Goal: Information Seeking & Learning: Learn about a topic

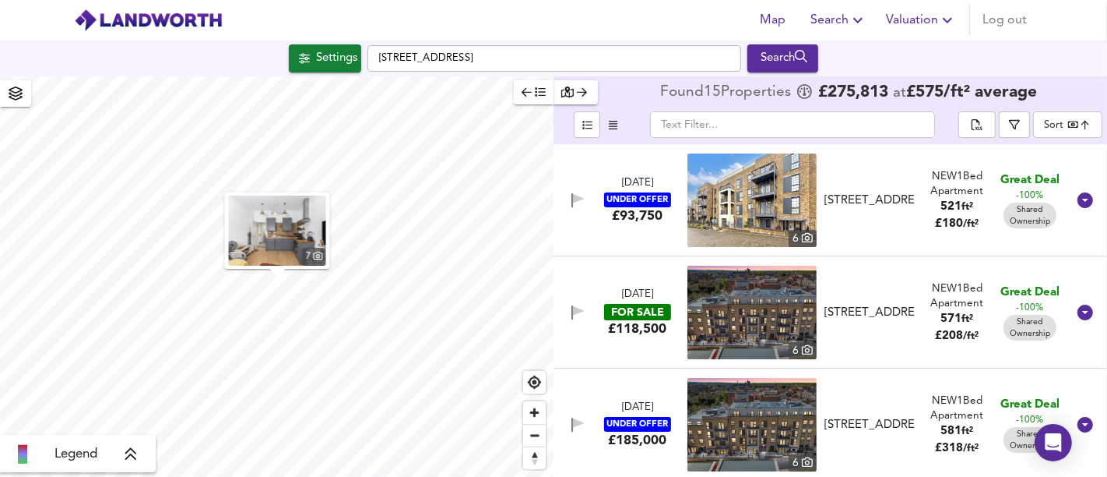
scroll to position [1211, 0]
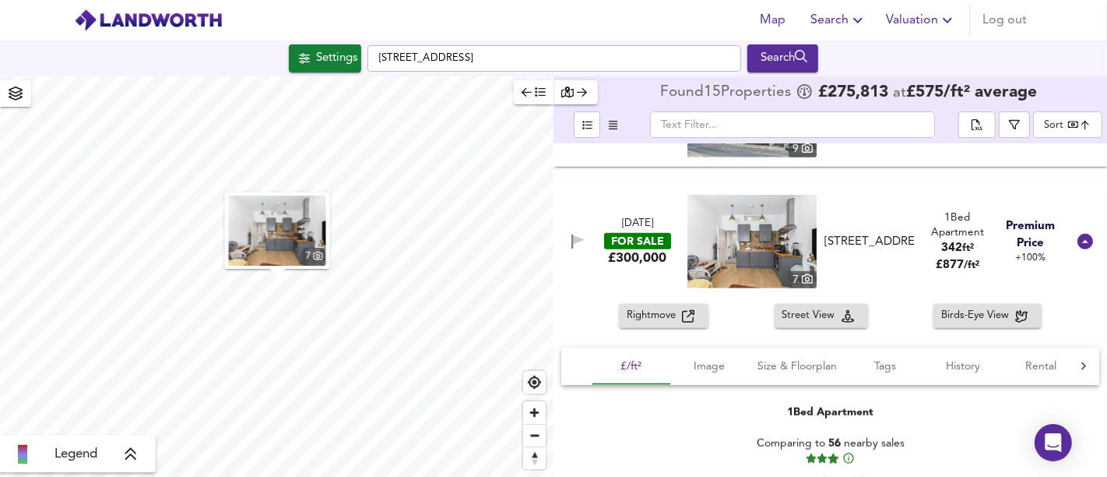
click at [652, 56] on input "[STREET_ADDRESS]" at bounding box center [555, 58] width 374 height 26
drag, startPoint x: 652, startPoint y: 56, endPoint x: 349, endPoint y: 52, distance: 302.9
click at [349, 52] on div "Settings [STREET_ADDRESS] Search" at bounding box center [553, 58] width 1107 height 28
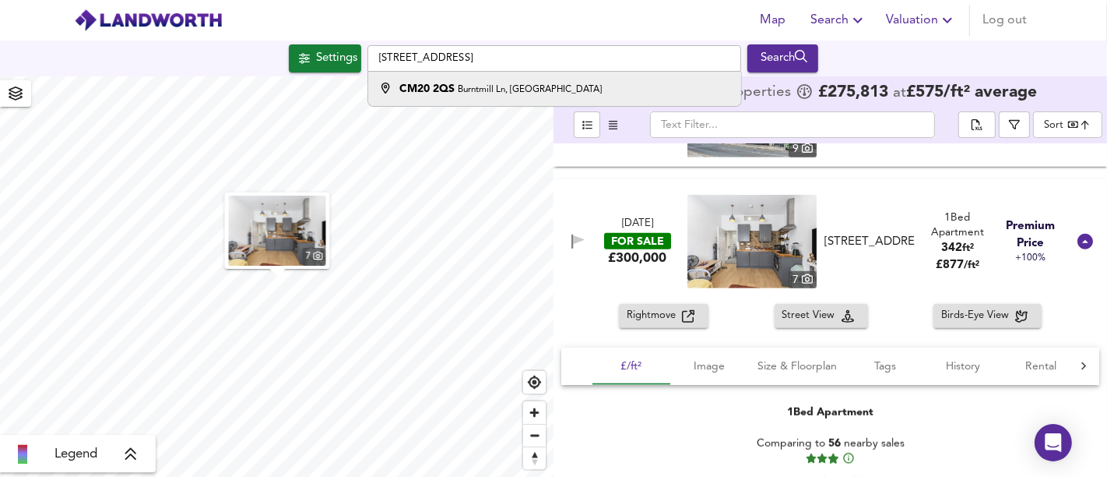
type input "[STREET_ADDRESS]"
click at [467, 88] on small "Burntmill Ln, [GEOGRAPHIC_DATA]" at bounding box center [530, 89] width 144 height 9
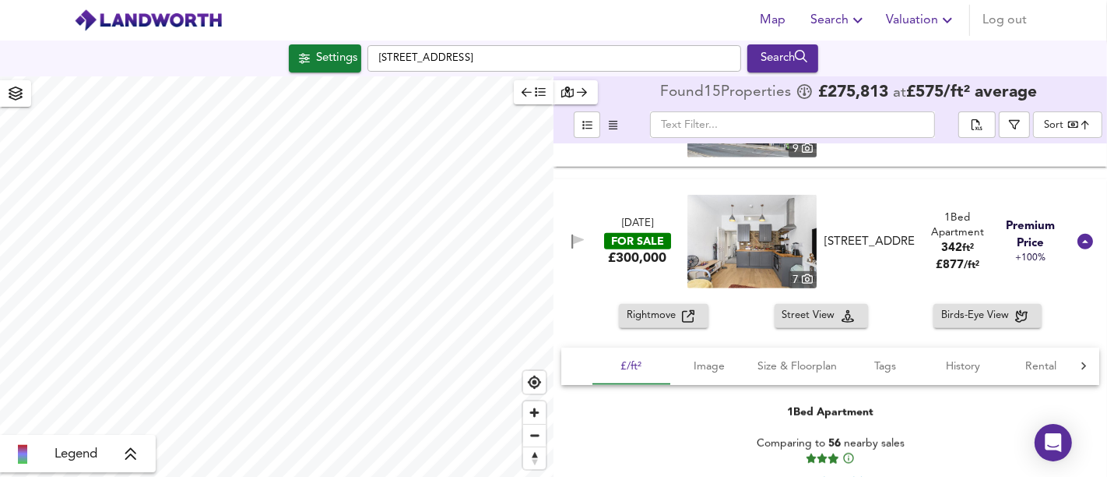
type input "1214"
click at [329, 53] on div "Settings" at bounding box center [336, 58] width 41 height 20
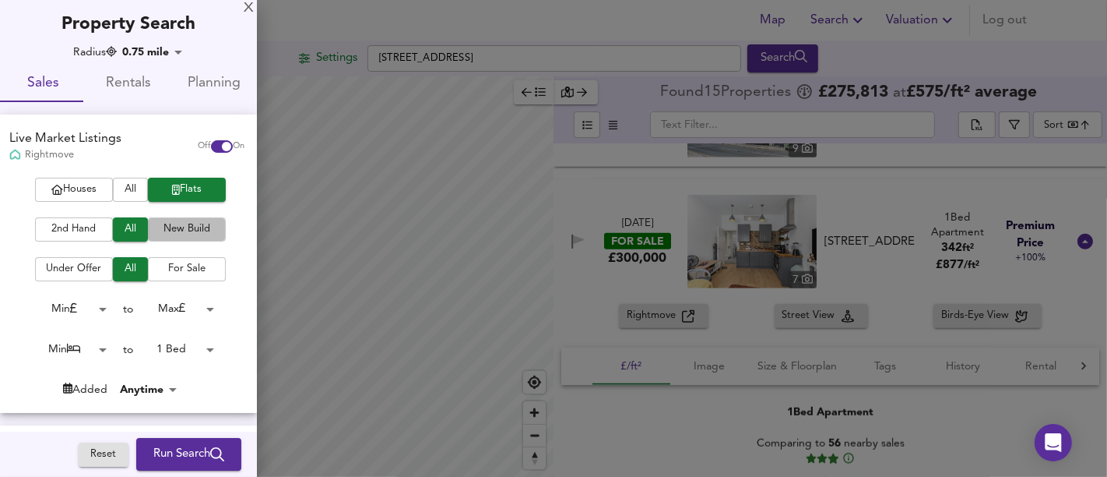
click at [169, 230] on span "New Build" at bounding box center [187, 229] width 62 height 18
click at [71, 186] on span "Houses" at bounding box center [74, 190] width 62 height 18
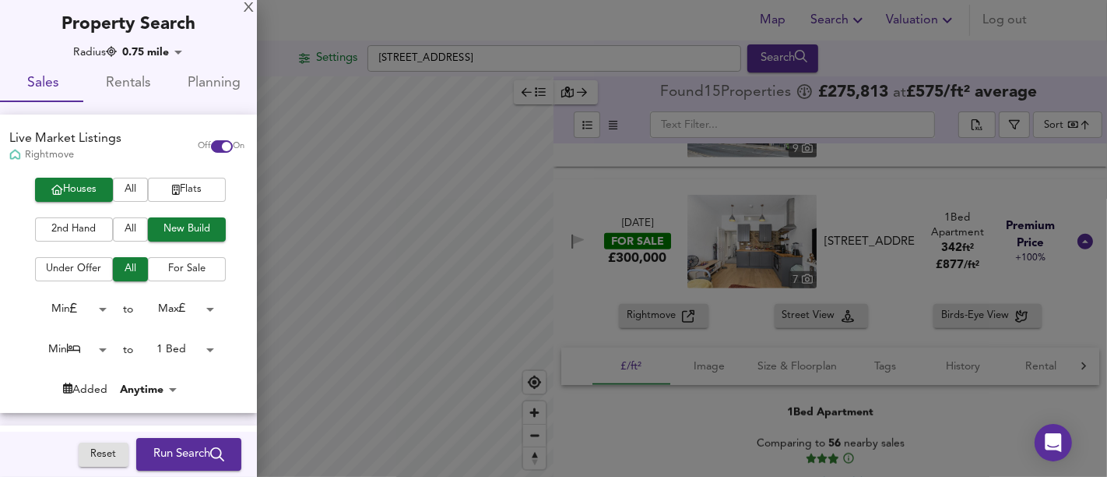
click at [182, 340] on body "Map Search Valuation Log out Settings Burntmill Ln, [GEOGRAPHIC_DATA] CM20 2QS …" at bounding box center [553, 238] width 1107 height 477
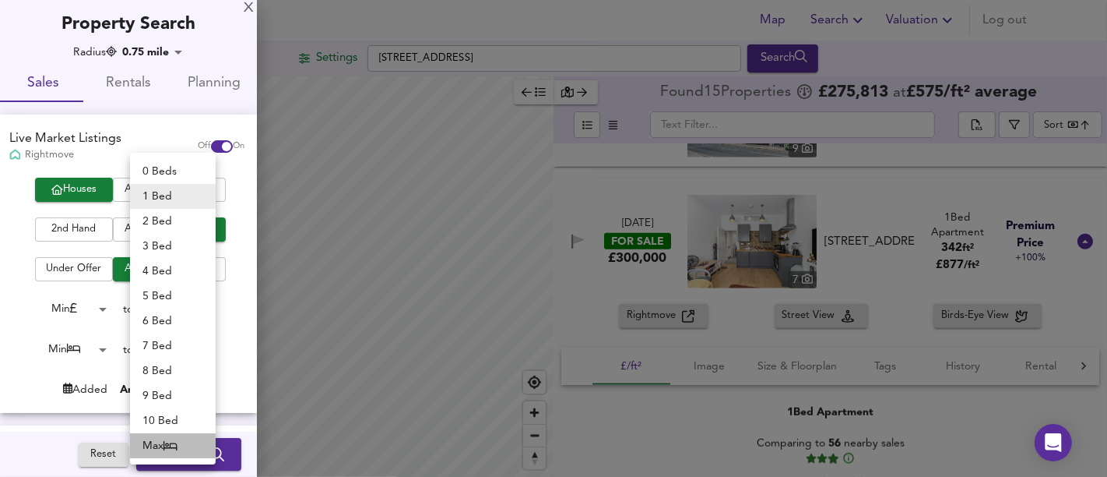
click at [162, 439] on li "Max" at bounding box center [173, 445] width 86 height 25
type input "50"
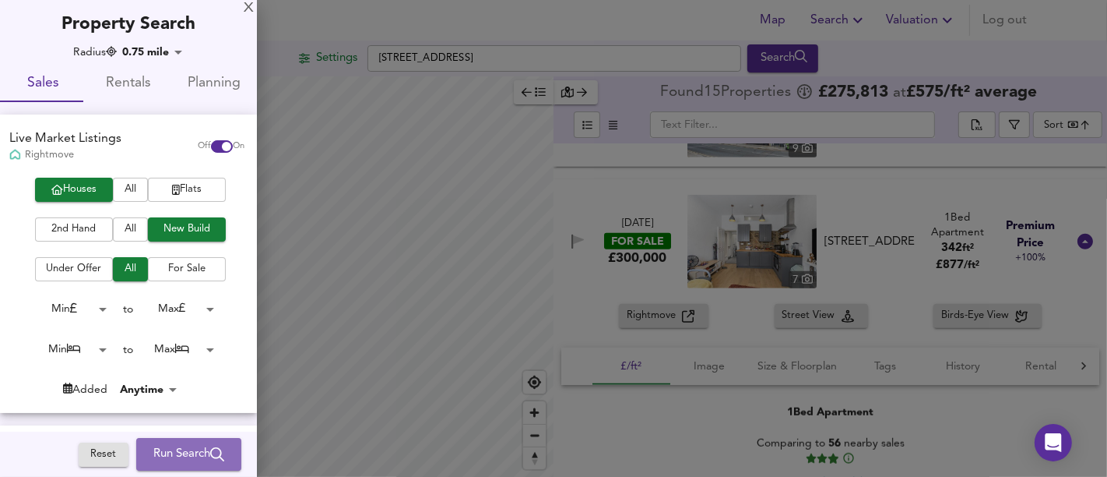
click at [164, 452] on span "Run Search" at bounding box center [188, 454] width 71 height 20
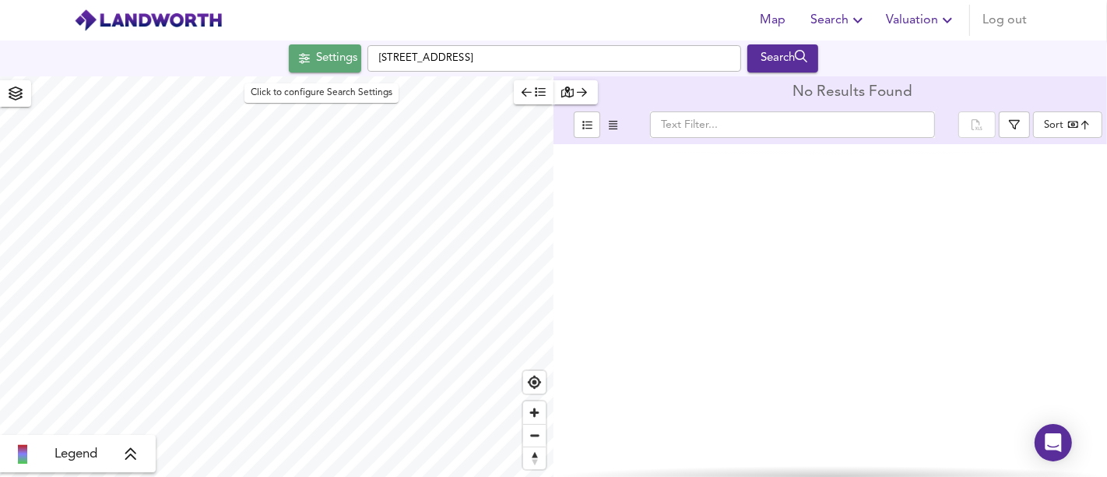
click at [340, 62] on div "Settings" at bounding box center [336, 58] width 41 height 20
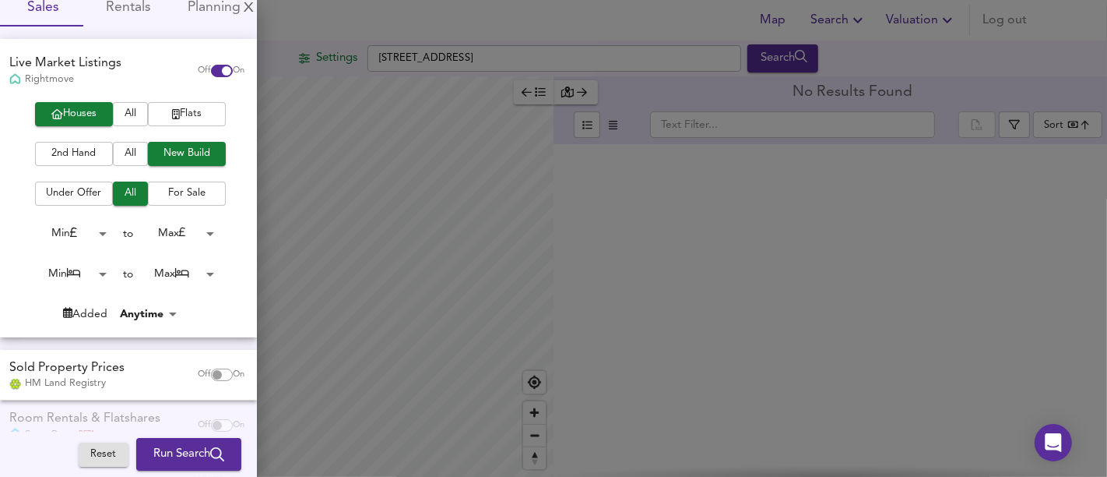
scroll to position [160, 0]
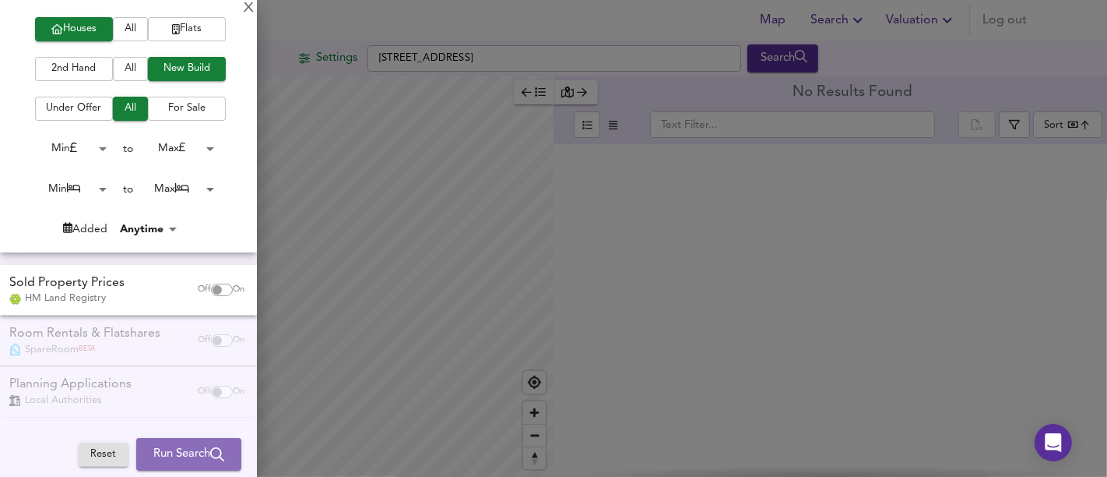
click at [213, 448] on icon "submit" at bounding box center [217, 454] width 14 height 14
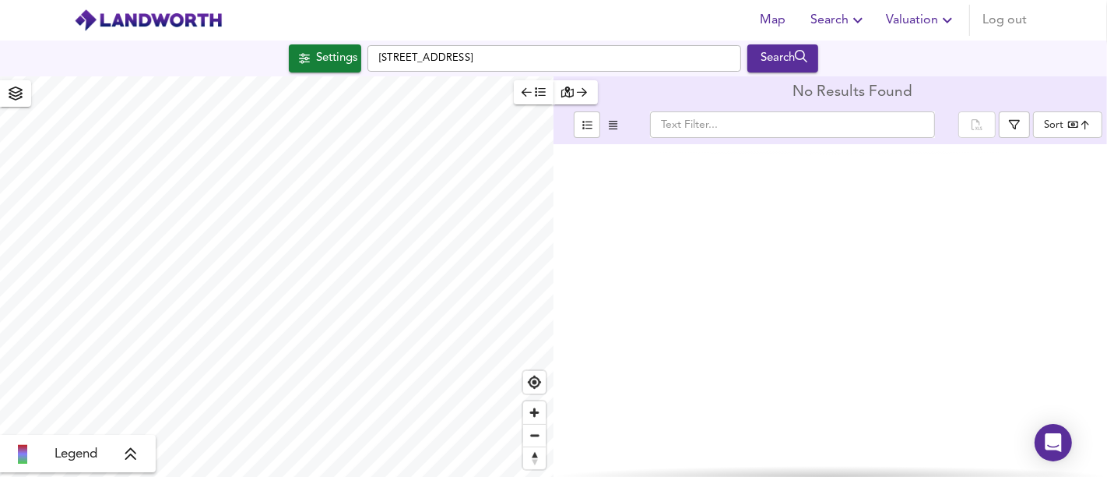
click at [332, 56] on div "Settings" at bounding box center [336, 58] width 41 height 20
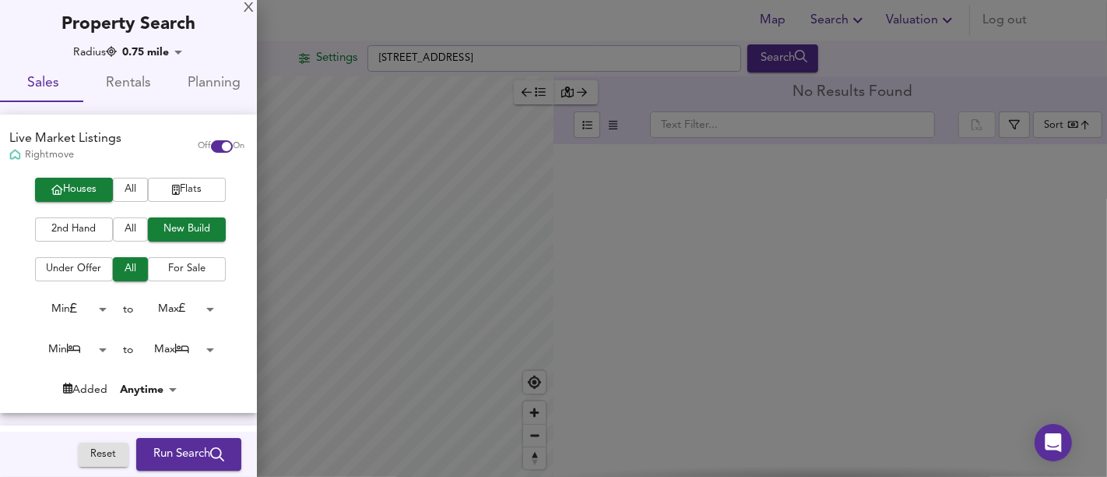
click at [133, 233] on span "All" at bounding box center [130, 229] width 19 height 18
click at [175, 451] on span "Run Search" at bounding box center [188, 454] width 71 height 20
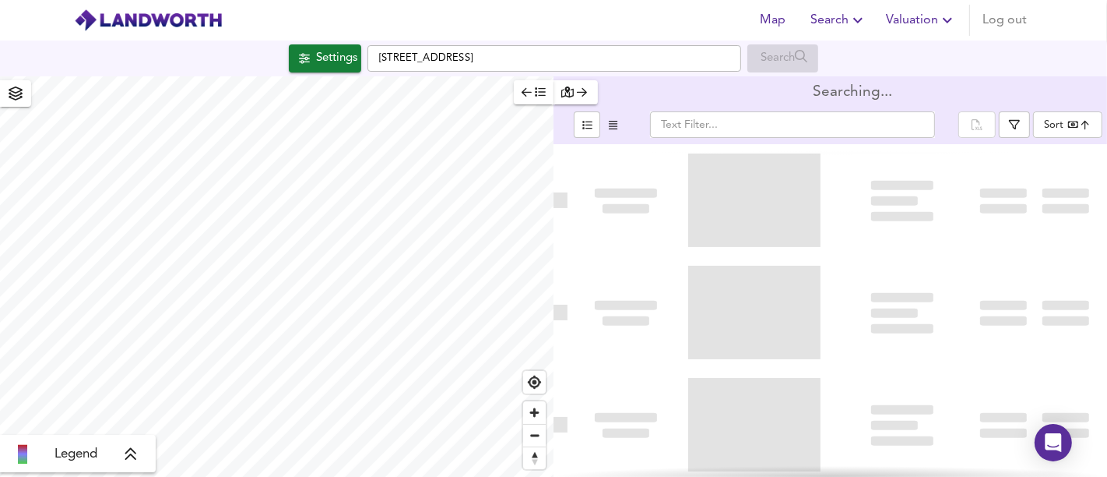
type input "bestdeal"
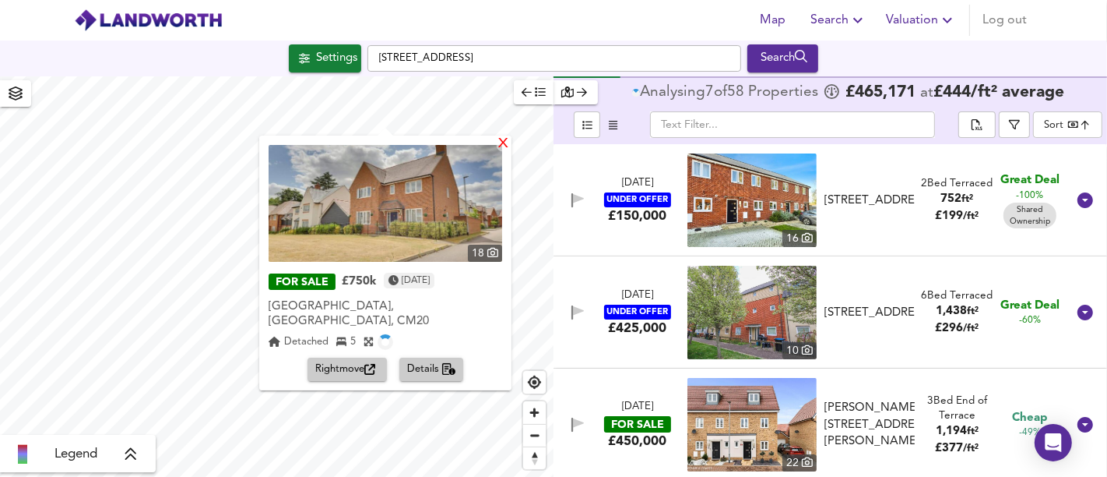
click at [497, 144] on div "X" at bounding box center [503, 144] width 13 height 15
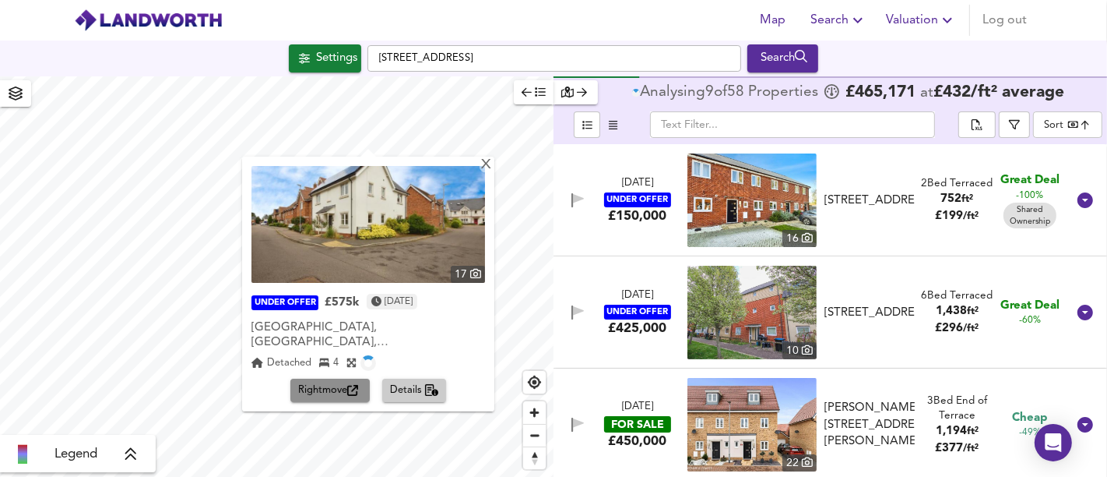
click at [322, 382] on span "Rightmove" at bounding box center [330, 391] width 64 height 18
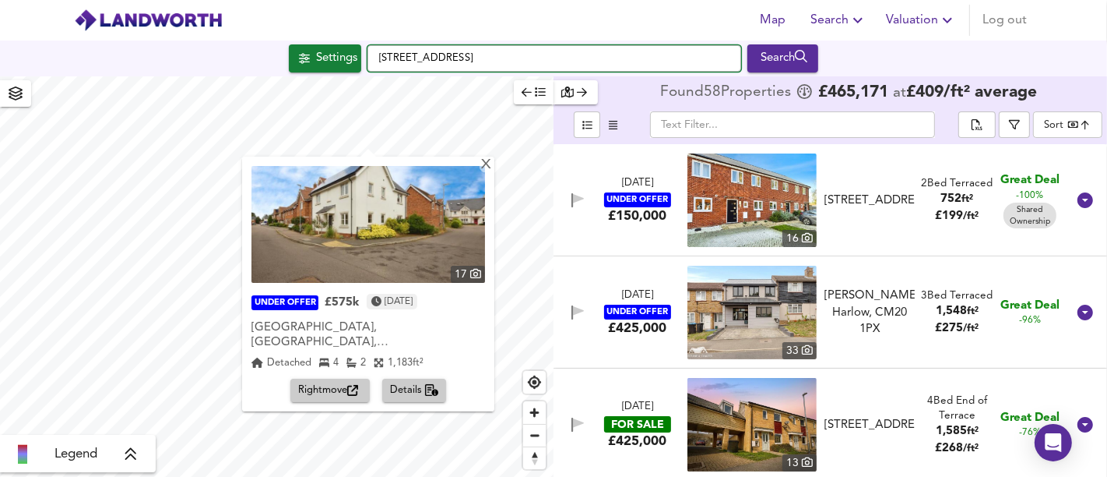
drag, startPoint x: 329, startPoint y: 25, endPoint x: 387, endPoint y: 48, distance: 62.2
click at [387, 48] on input "[STREET_ADDRESS]" at bounding box center [555, 58] width 374 height 26
click at [556, 64] on input "[STREET_ADDRESS]" at bounding box center [555, 58] width 374 height 26
drag, startPoint x: 420, startPoint y: 61, endPoint x: 381, endPoint y: 61, distance: 39.7
click at [381, 61] on input "[STREET_ADDRESS]" at bounding box center [555, 58] width 374 height 26
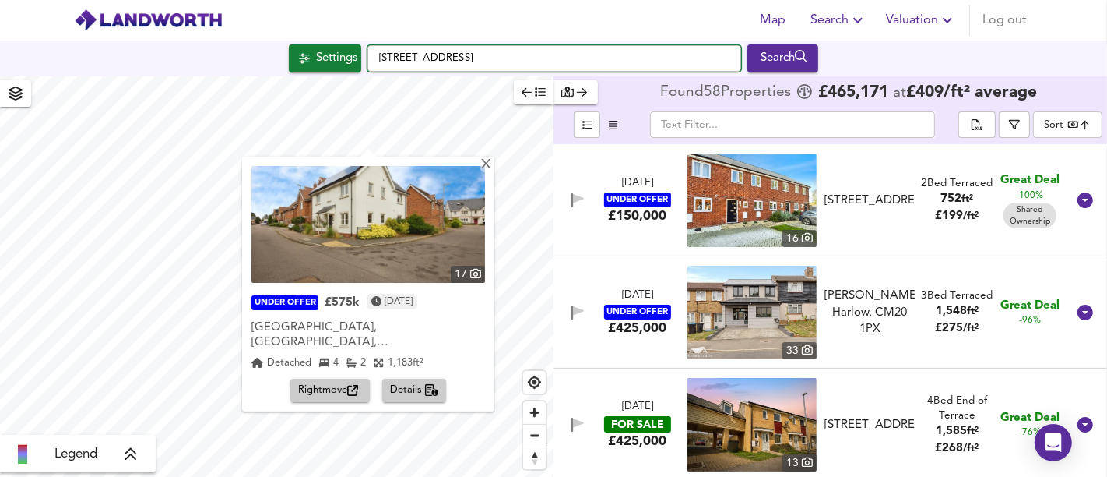
paste input "[STREET_ADDRESS]"
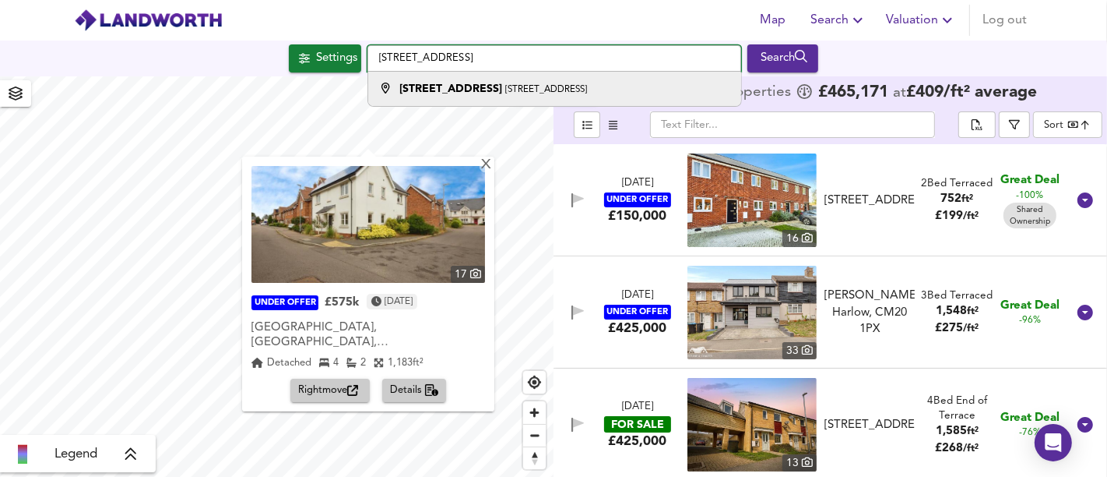
type input "[STREET_ADDRESS]"
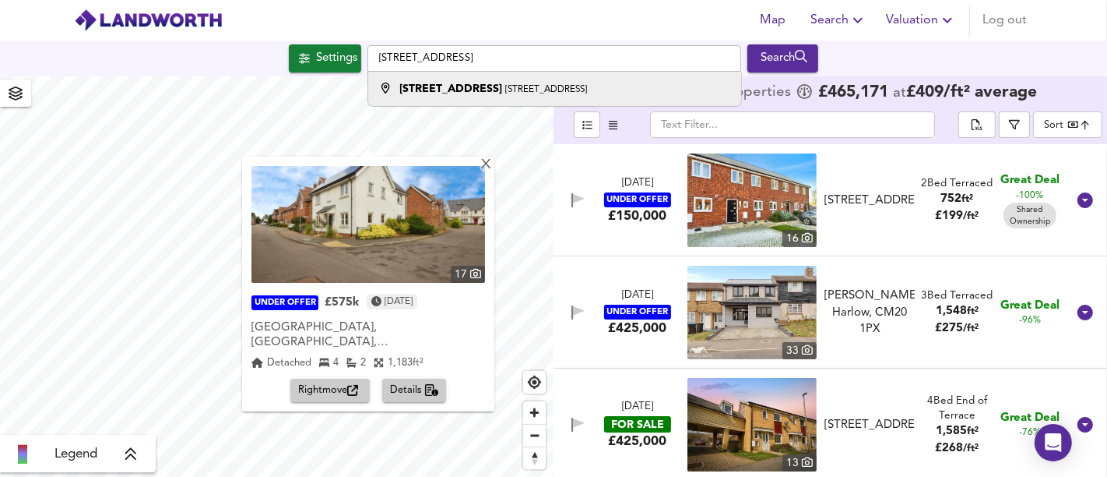
click at [510, 97] on li "[STREET_ADDRESS]" at bounding box center [554, 89] width 372 height 34
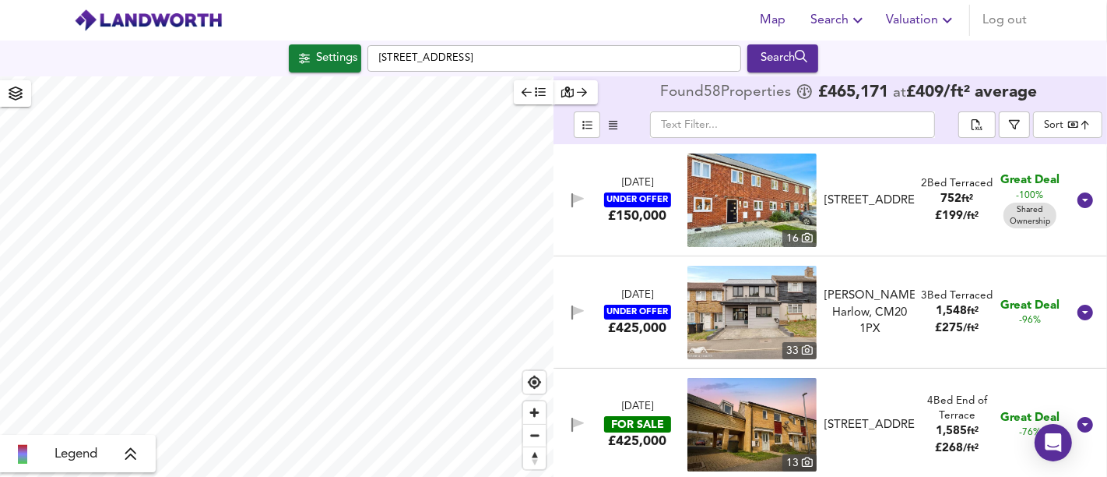
click at [325, 64] on div "Settings" at bounding box center [336, 58] width 41 height 20
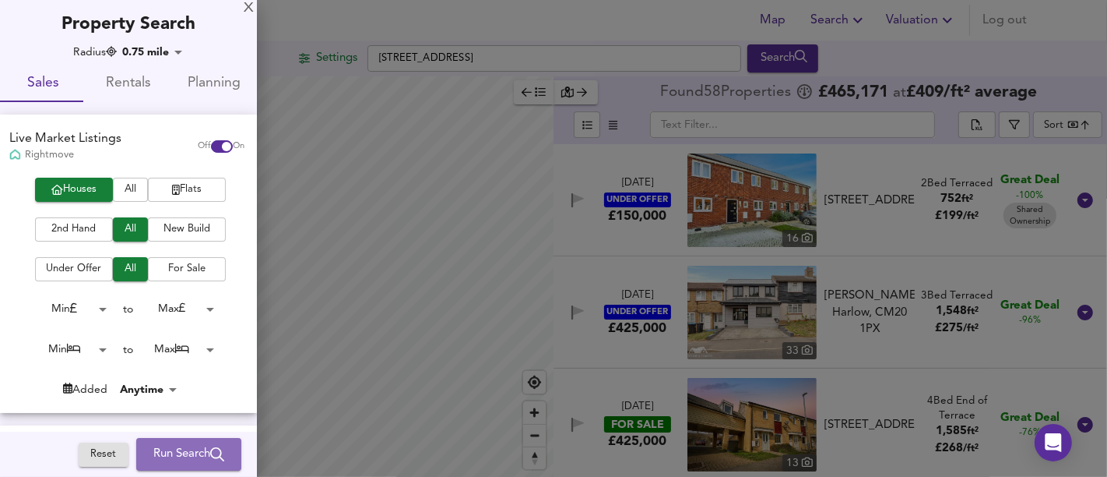
click at [175, 450] on span "Run Search" at bounding box center [188, 454] width 71 height 20
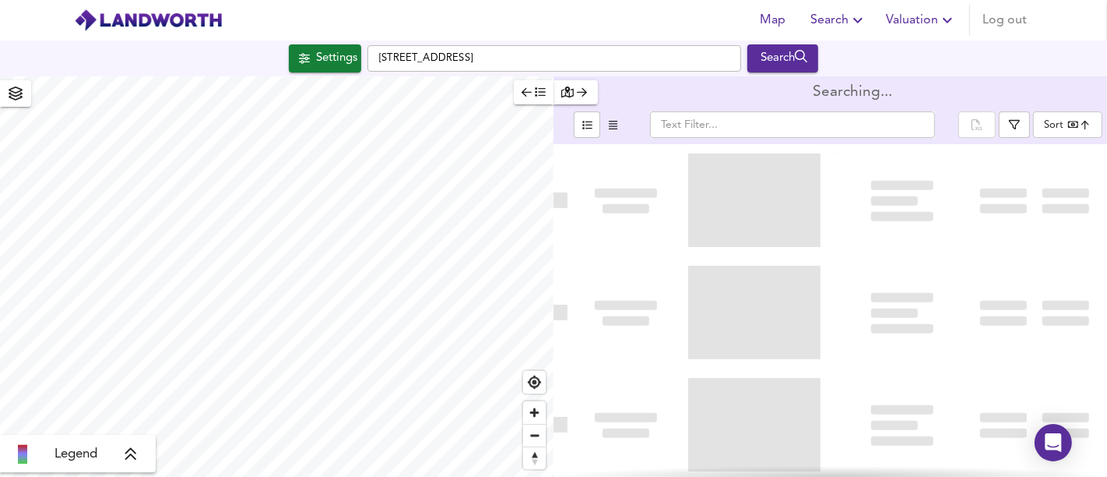
type input "bestdeal"
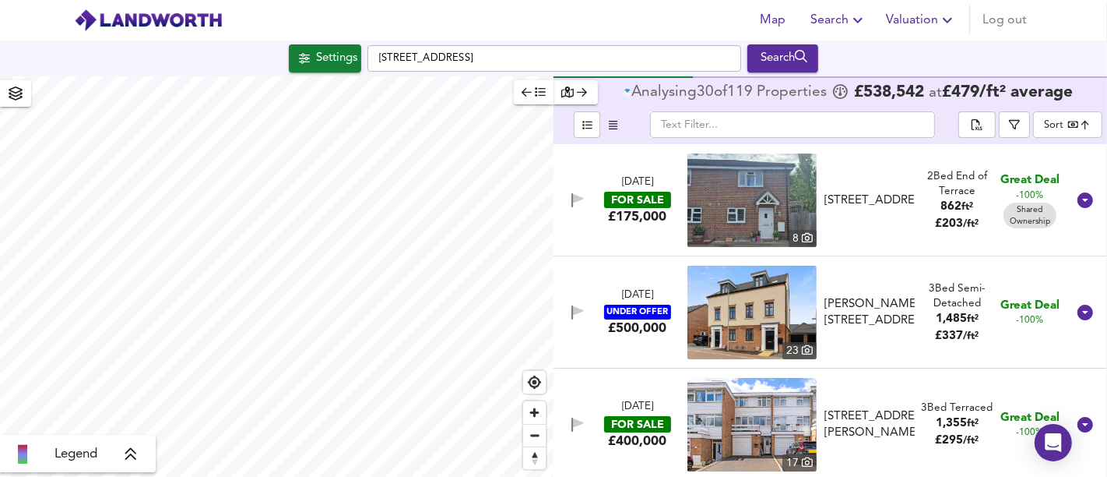
type input "490"
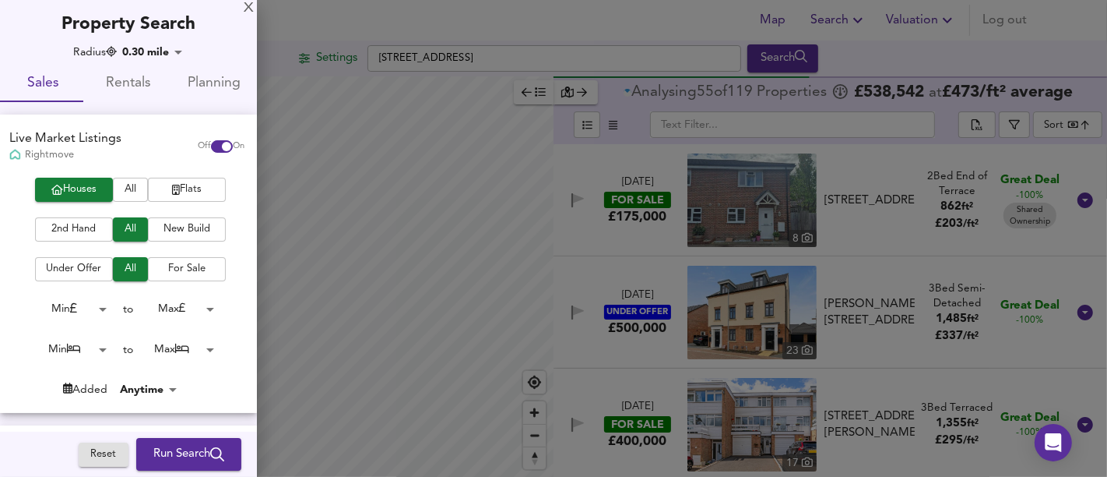
click at [204, 445] on span "Run Search" at bounding box center [188, 454] width 71 height 20
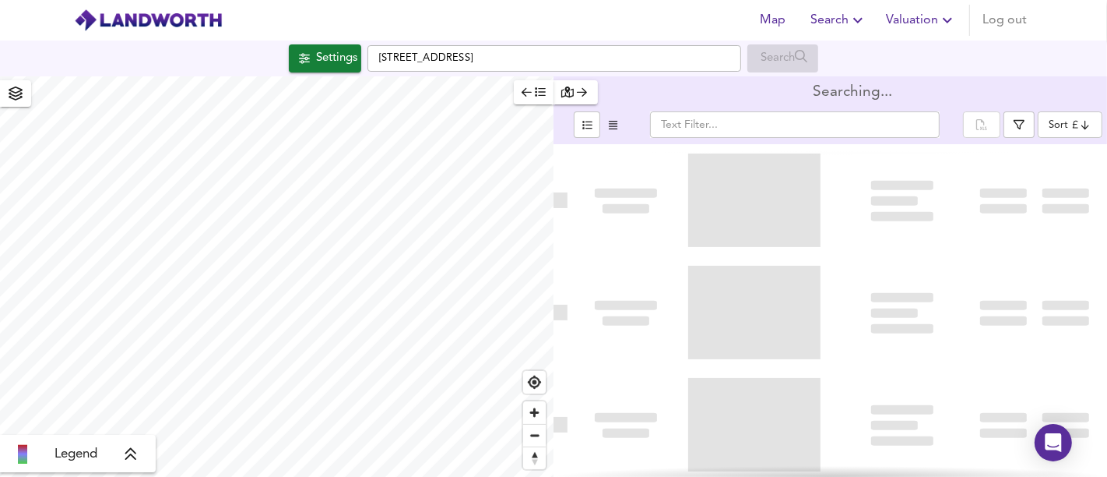
type input "bestdeal"
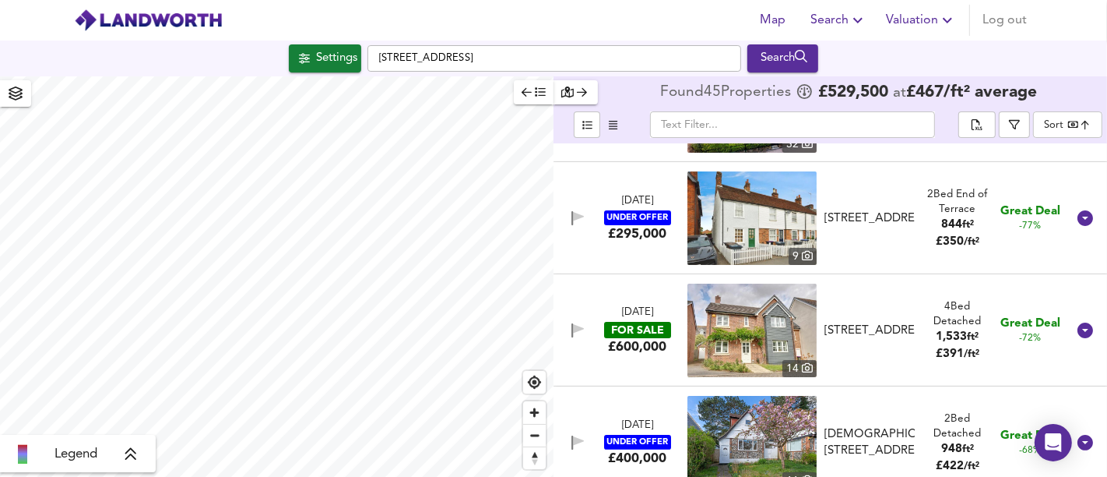
scroll to position [346, 0]
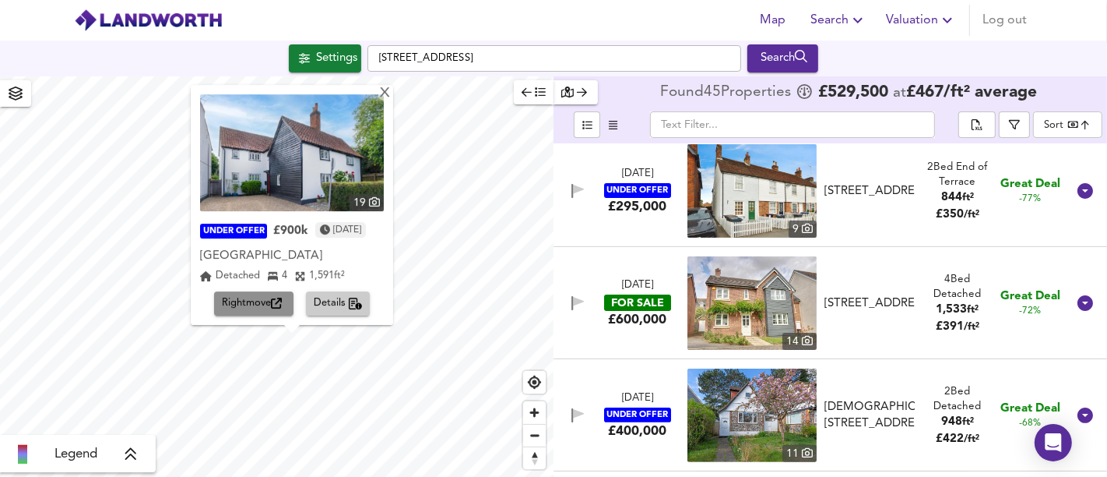
click at [247, 296] on span "Rightmove" at bounding box center [254, 304] width 64 height 18
drag, startPoint x: 395, startPoint y: 93, endPoint x: 309, endPoint y: 7, distance: 121.7
click at [392, 93] on div "X" at bounding box center [384, 93] width 13 height 15
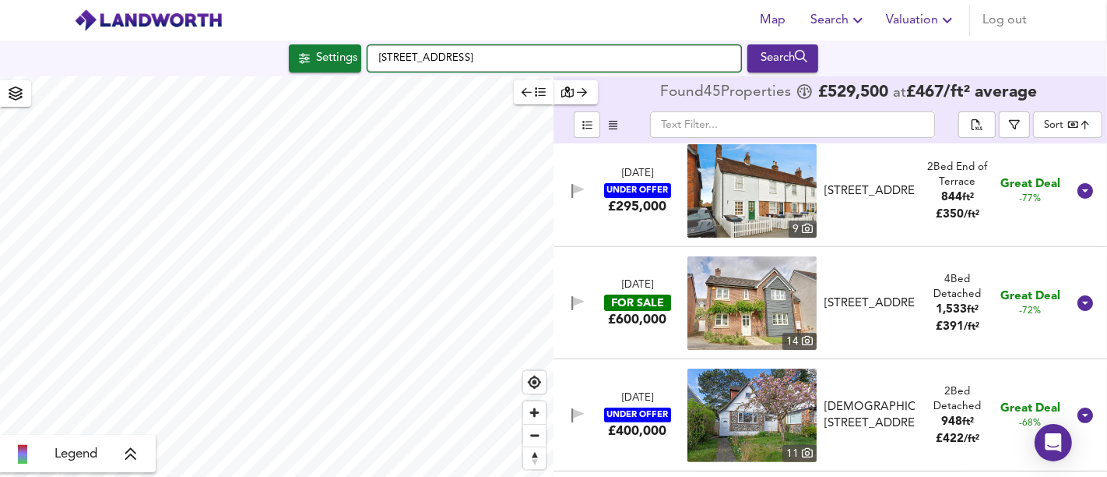
drag, startPoint x: 448, startPoint y: 59, endPoint x: 364, endPoint y: 65, distance: 83.6
click at [357, 67] on div "Settings [STREET_ADDRESS] Search" at bounding box center [553, 58] width 1107 height 28
paste input "[STREET_ADDRESS][PERSON_NAME]"
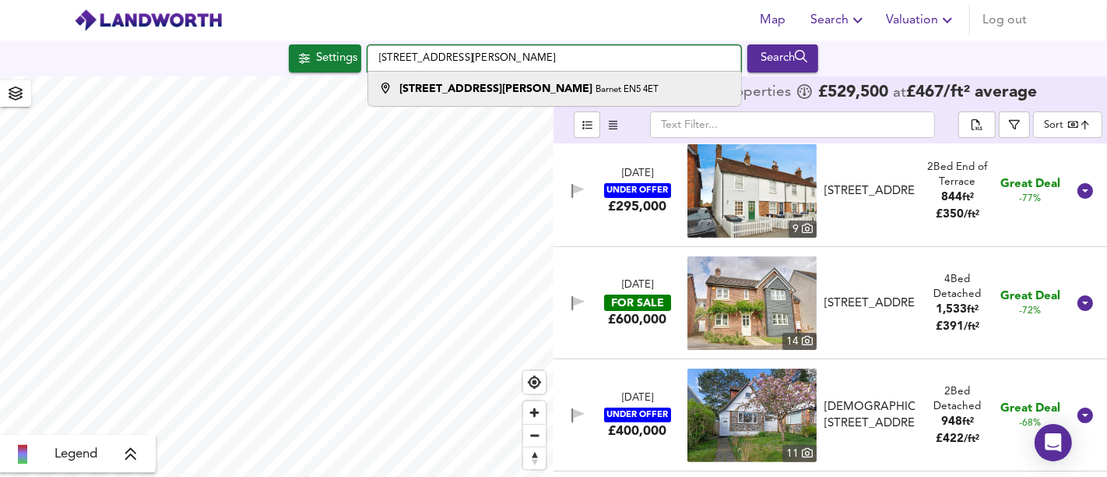
type input "[STREET_ADDRESS][PERSON_NAME]"
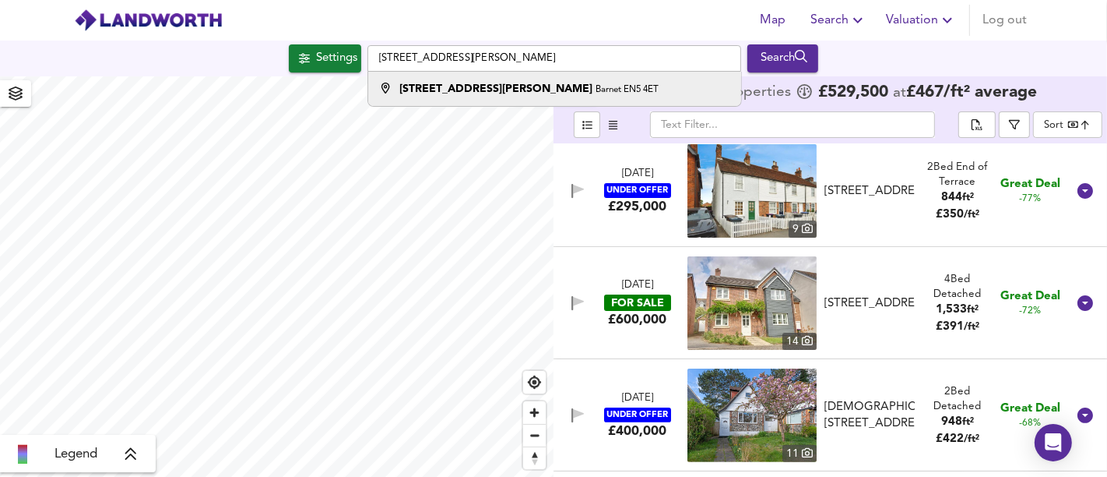
click at [484, 99] on li "[STREET_ADDRESS][PERSON_NAME]" at bounding box center [554, 89] width 372 height 34
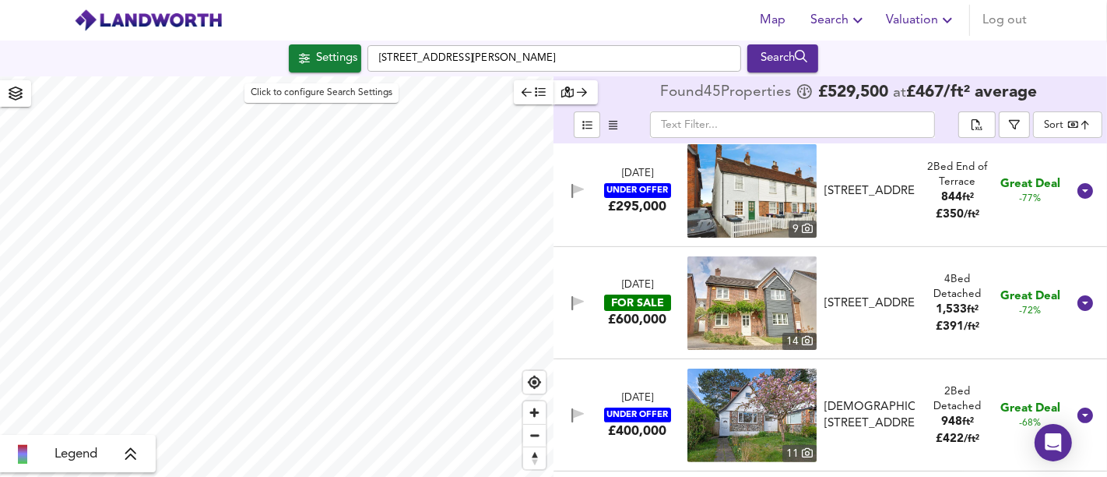
click at [331, 58] on div "Settings" at bounding box center [336, 58] width 41 height 20
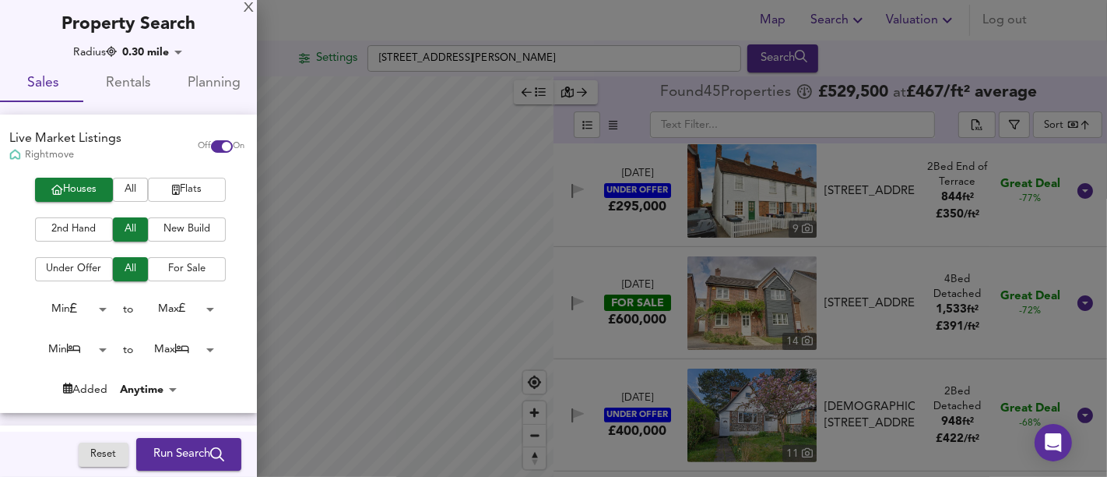
click at [197, 178] on button "Flats" at bounding box center [187, 190] width 78 height 24
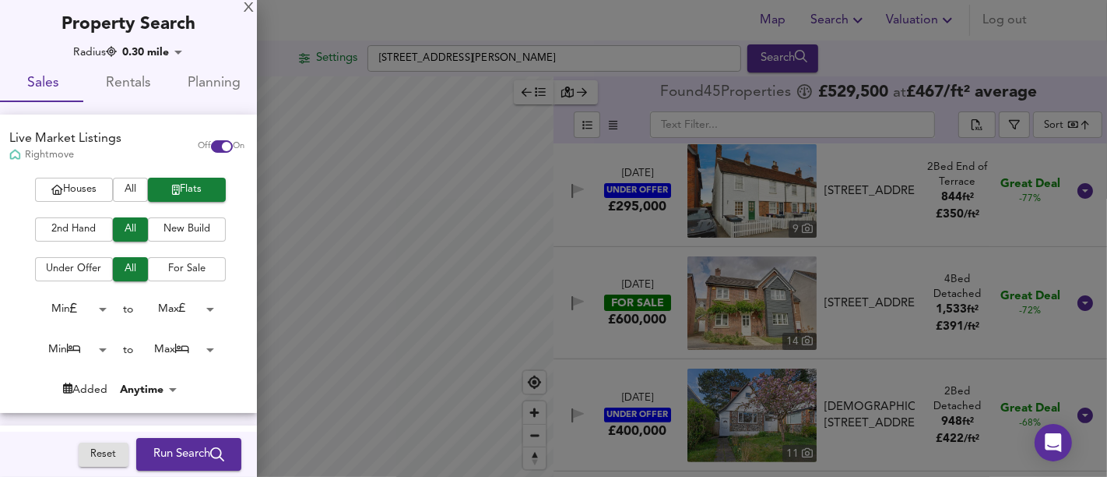
click at [166, 468] on button "Run Search" at bounding box center [188, 454] width 105 height 33
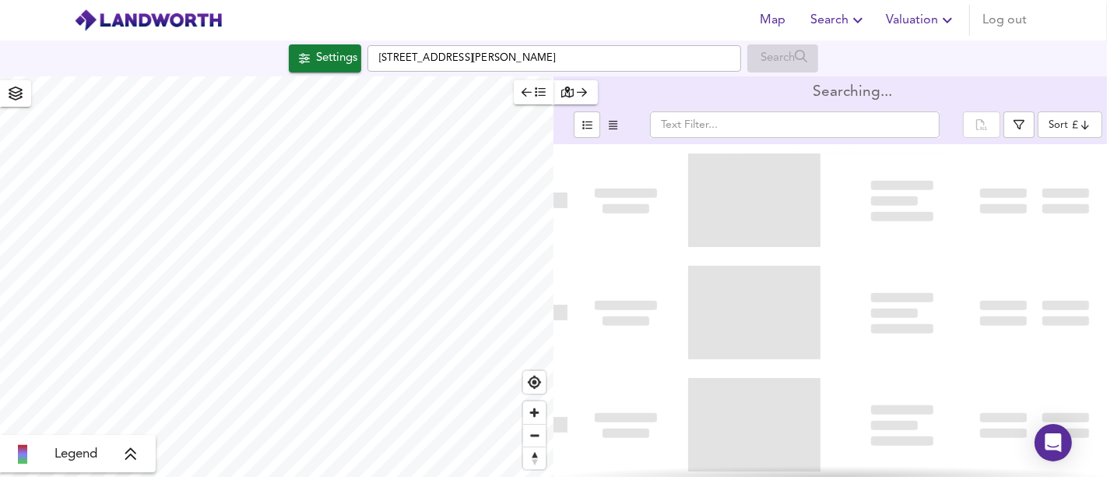
type input "bestdeal"
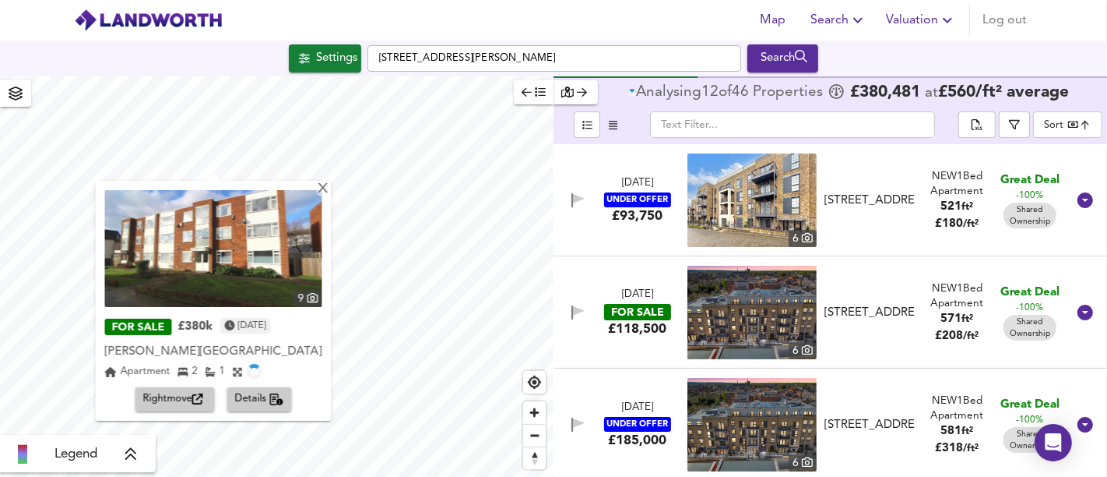
click at [187, 402] on span "Rightmove" at bounding box center [175, 399] width 64 height 18
click at [317, 195] on div "X" at bounding box center [323, 189] width 13 height 15
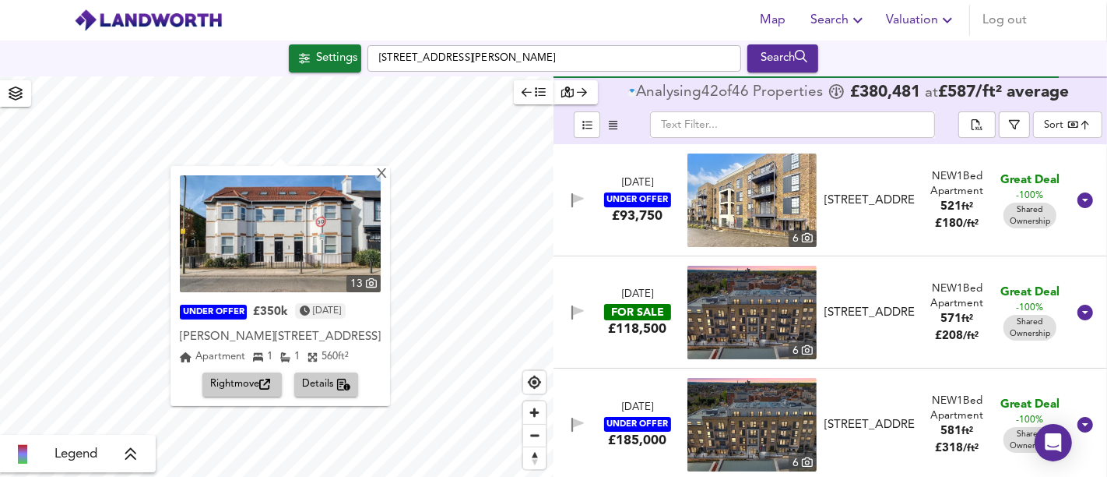
click at [249, 375] on span "Rightmove" at bounding box center [242, 384] width 64 height 18
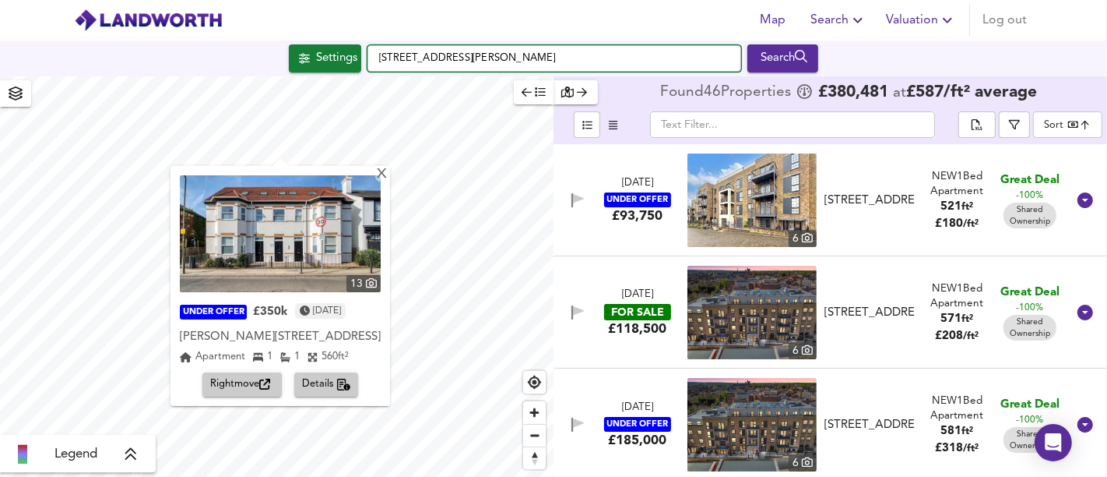
drag, startPoint x: 565, startPoint y: 48, endPoint x: 422, endPoint y: 43, distance: 143.4
click at [357, 47] on div "Settings [STREET_ADDRESS][PERSON_NAME] Search" at bounding box center [553, 58] width 1107 height 28
paste input "[STREET_ADDRESS]"
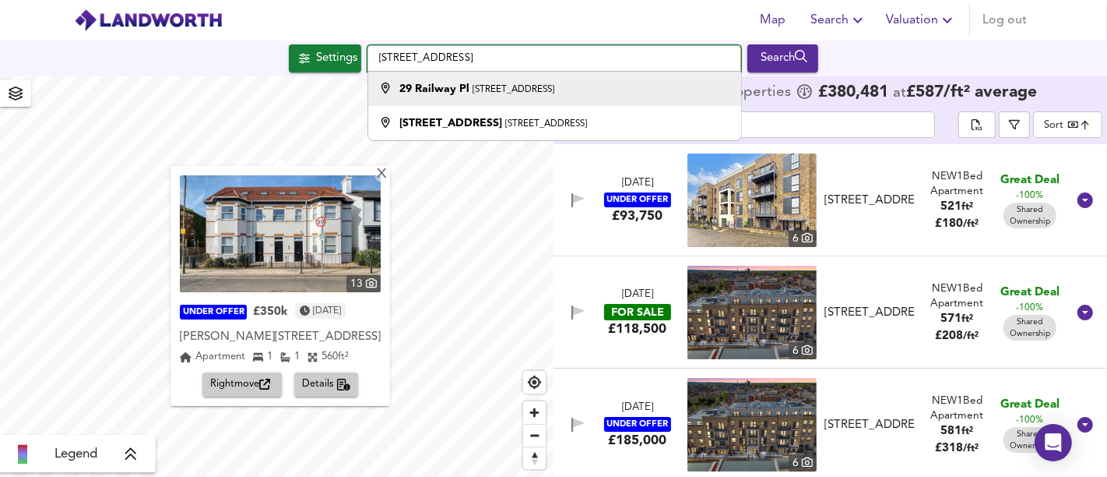
type input "[STREET_ADDRESS]"
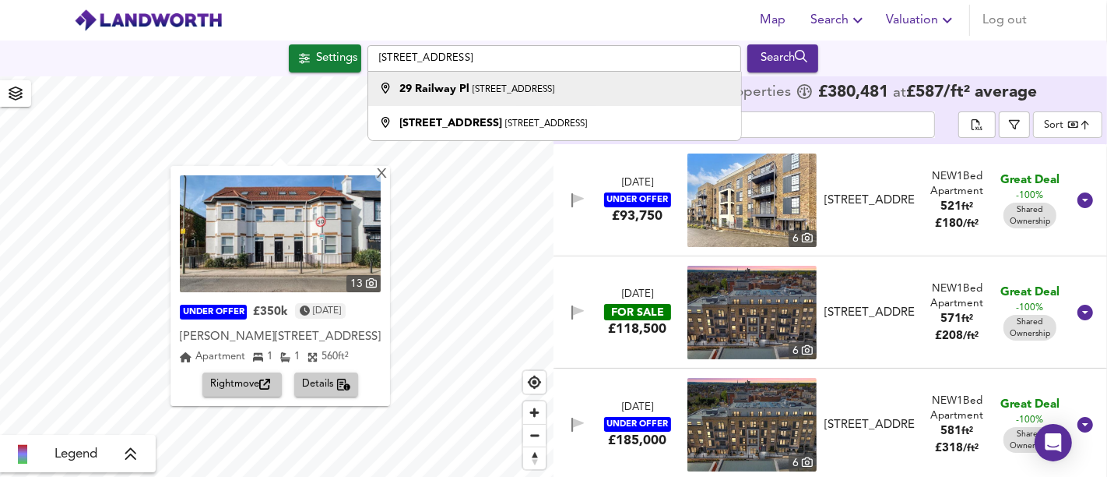
click at [456, 87] on strong "29 Railway Pl" at bounding box center [434, 88] width 70 height 11
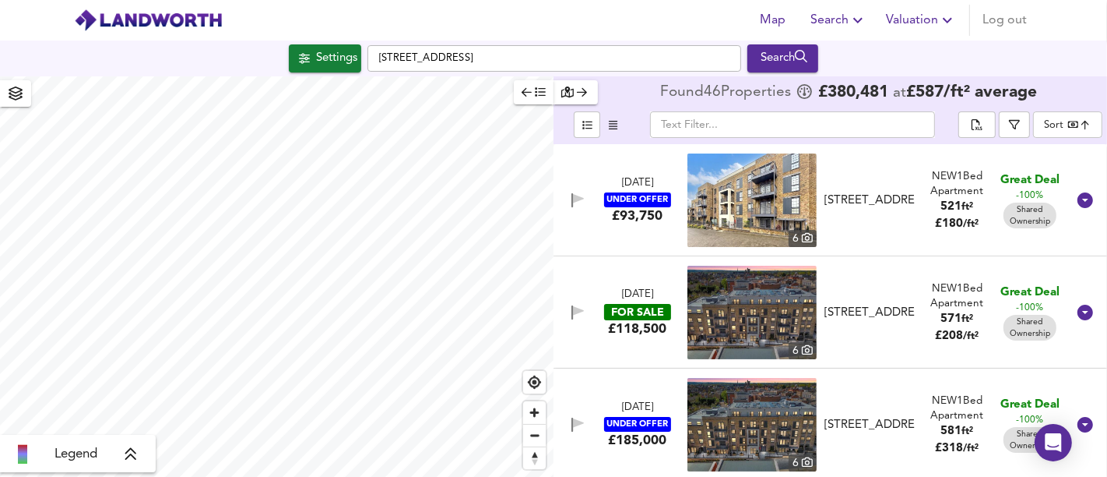
drag, startPoint x: 325, startPoint y: 72, endPoint x: 319, endPoint y: 62, distance: 11.2
click at [325, 72] on button "Settings" at bounding box center [325, 58] width 72 height 28
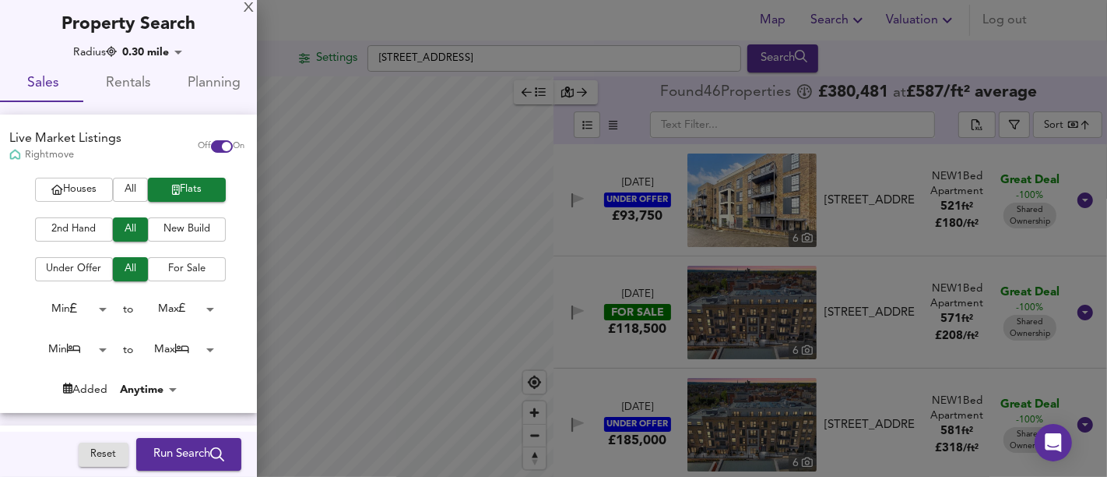
click at [84, 183] on span "Houses" at bounding box center [74, 190] width 62 height 18
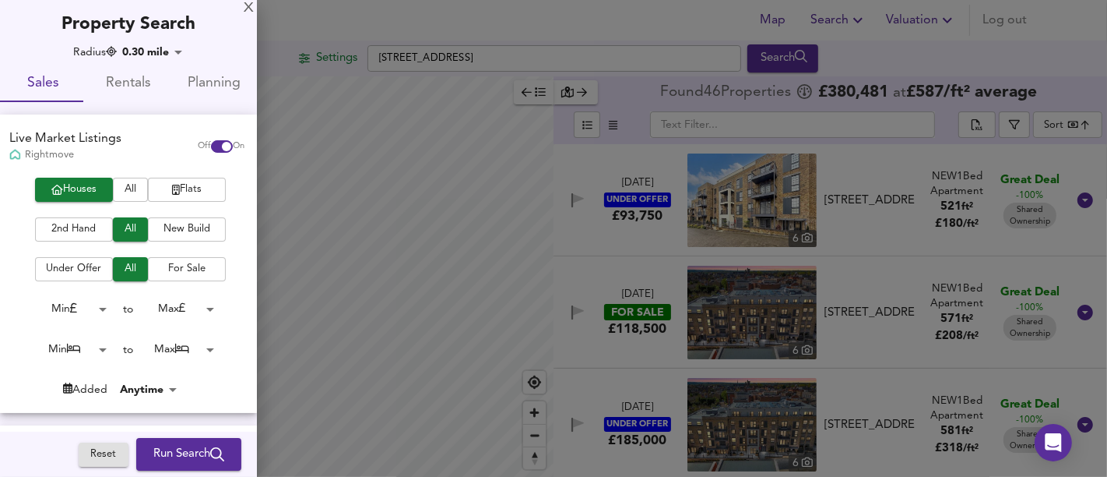
click at [92, 347] on body "Map Search Valuation Log out Settings [STREET_ADDRESS] Search Legend Found 46 P…" at bounding box center [553, 238] width 1107 height 477
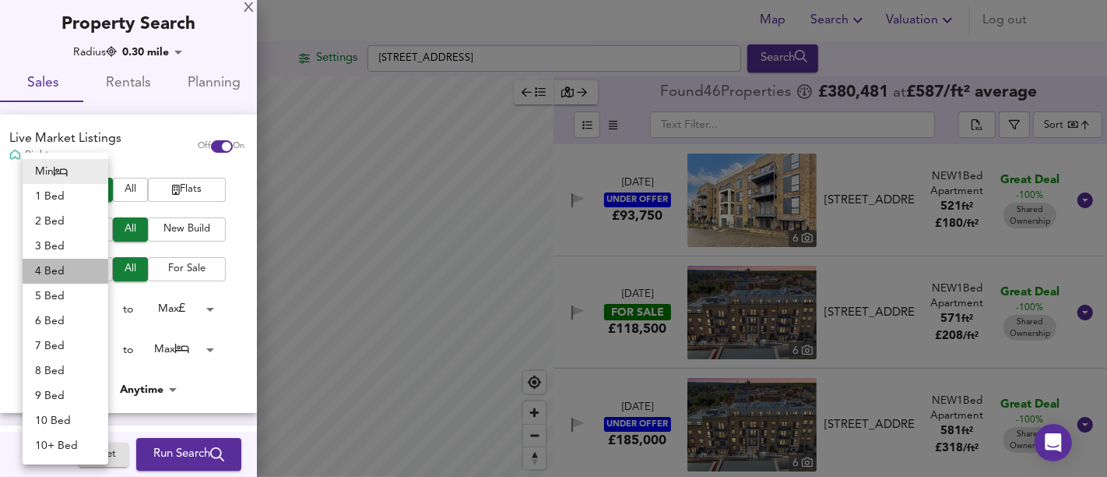
click at [60, 263] on li "4 Bed" at bounding box center [66, 271] width 86 height 25
type input "4"
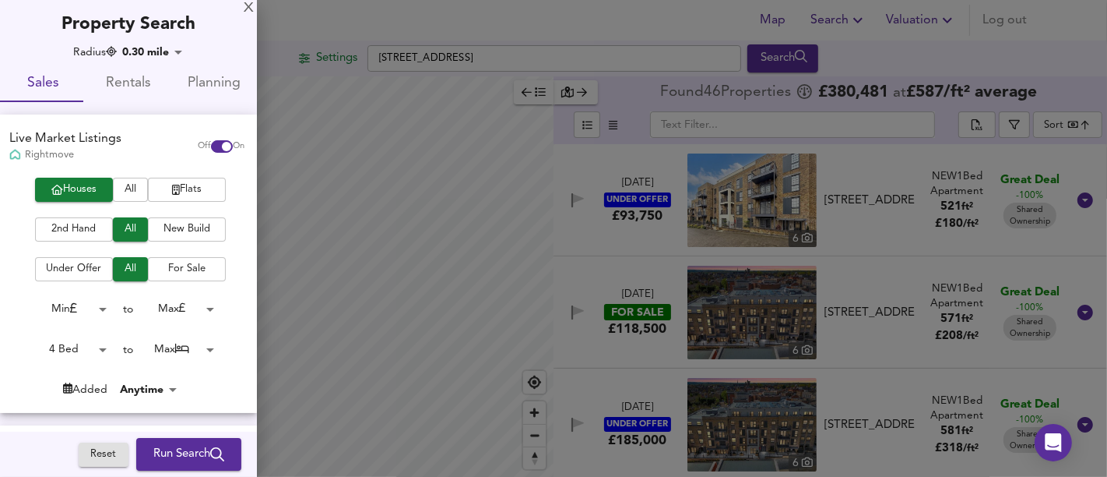
click at [191, 445] on span "Run Search" at bounding box center [188, 454] width 71 height 20
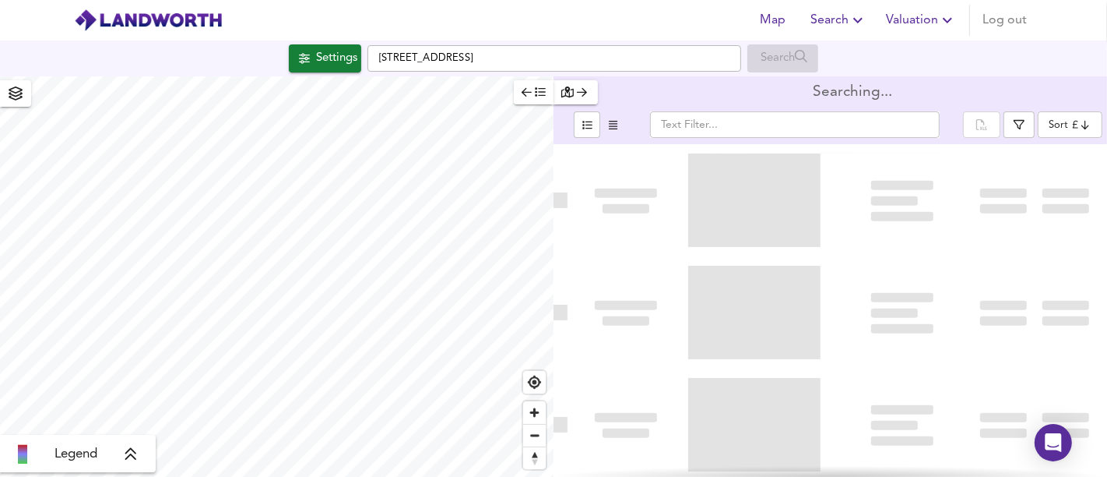
type input "bestdeal"
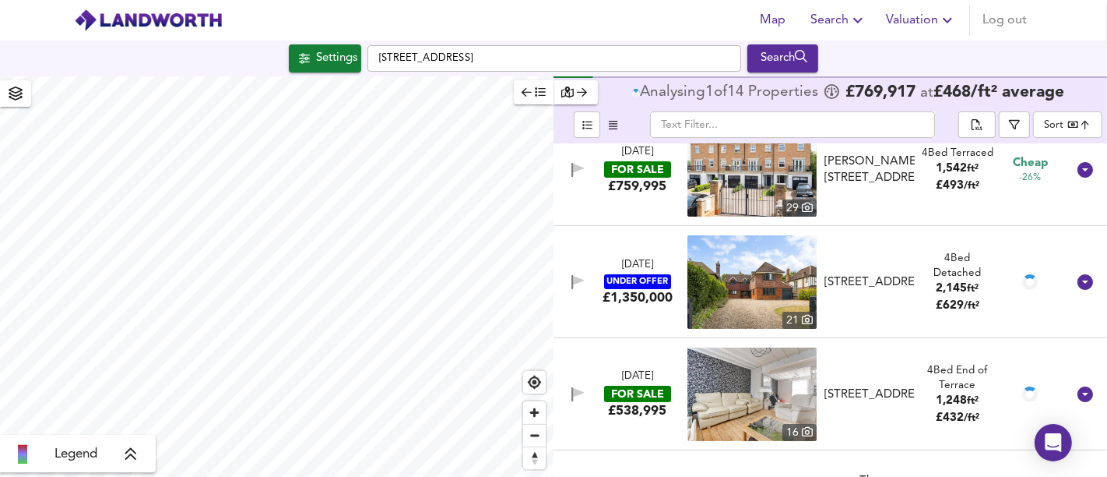
scroll to position [259, 0]
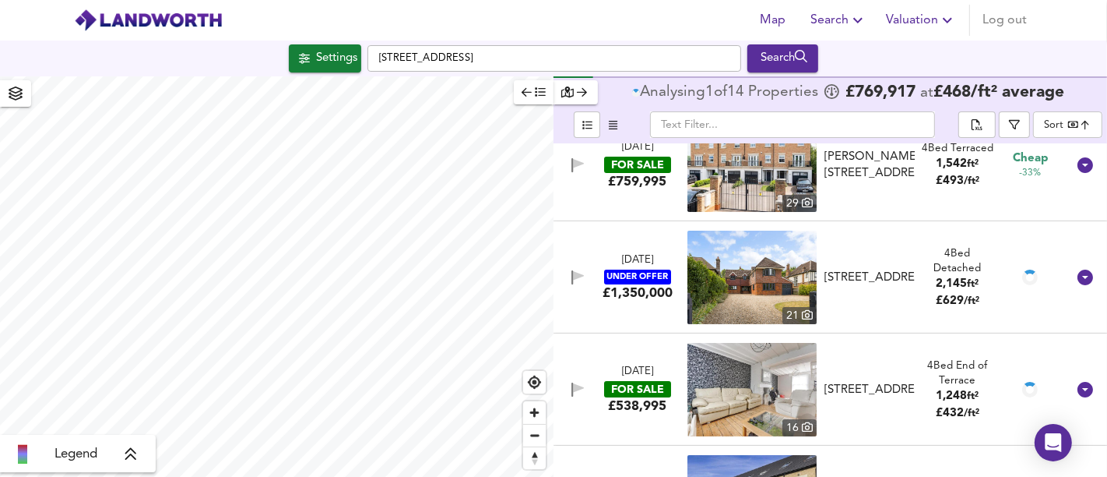
click at [892, 286] on div "[STREET_ADDRESS]" at bounding box center [870, 277] width 90 height 16
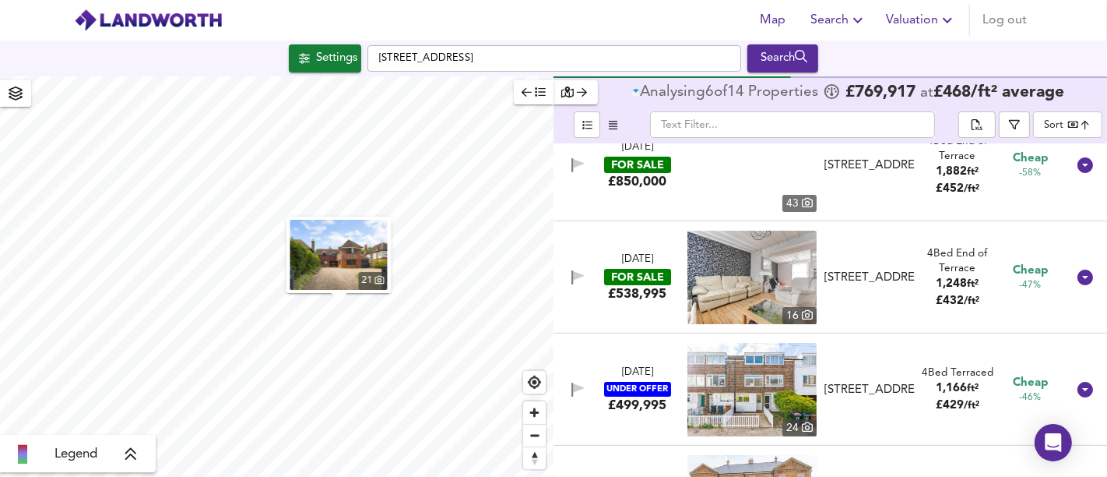
click at [889, 286] on div "[STREET_ADDRESS]" at bounding box center [870, 277] width 90 height 16
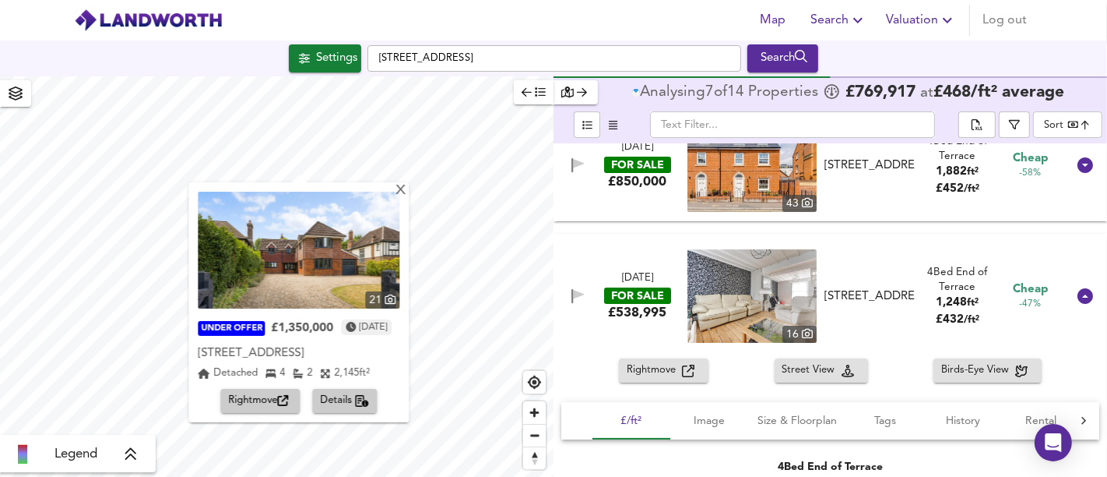
click at [578, 245] on div "X 21 UNDER OFFER £1,350,000 [DATE] [GEOGRAPHIC_DATA] Detached 4 2 2,145 ft² Rig…" at bounding box center [553, 276] width 1107 height 400
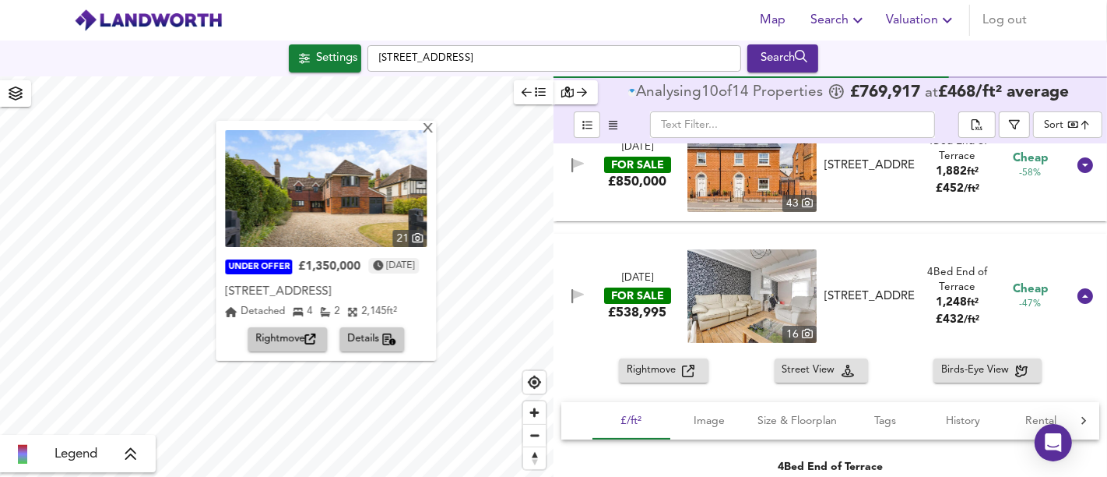
click at [302, 335] on span "Rightmove" at bounding box center [288, 339] width 64 height 18
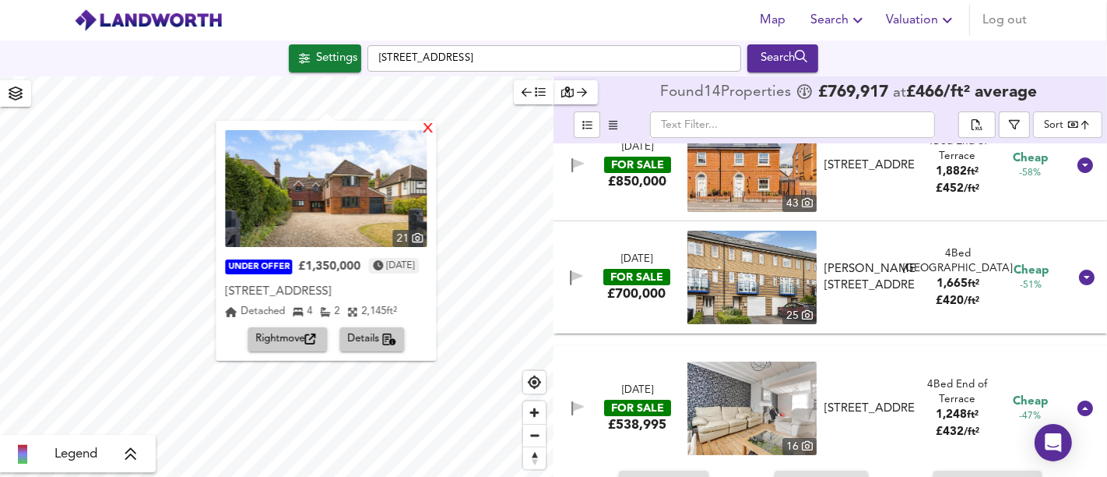
click at [435, 124] on div "X" at bounding box center [428, 129] width 13 height 15
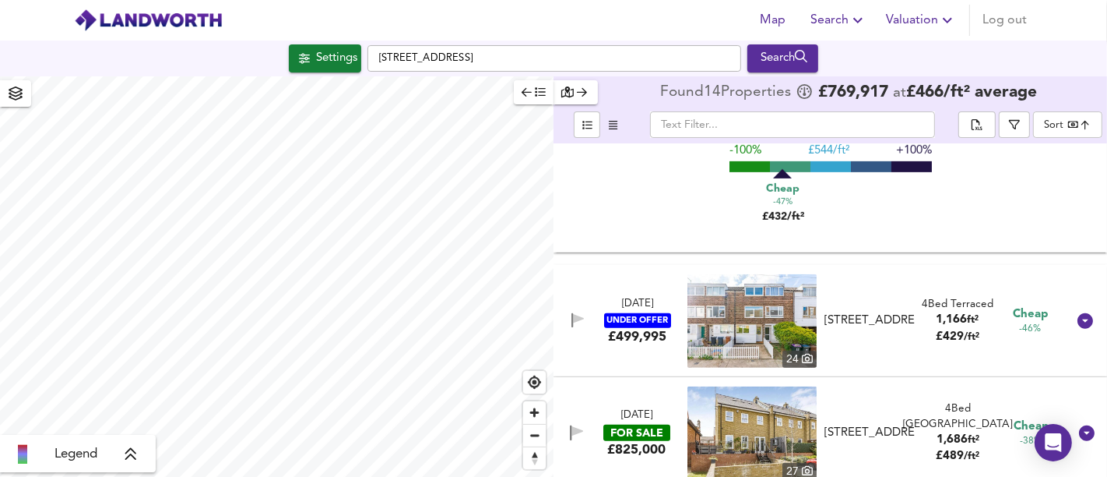
scroll to position [432, 0]
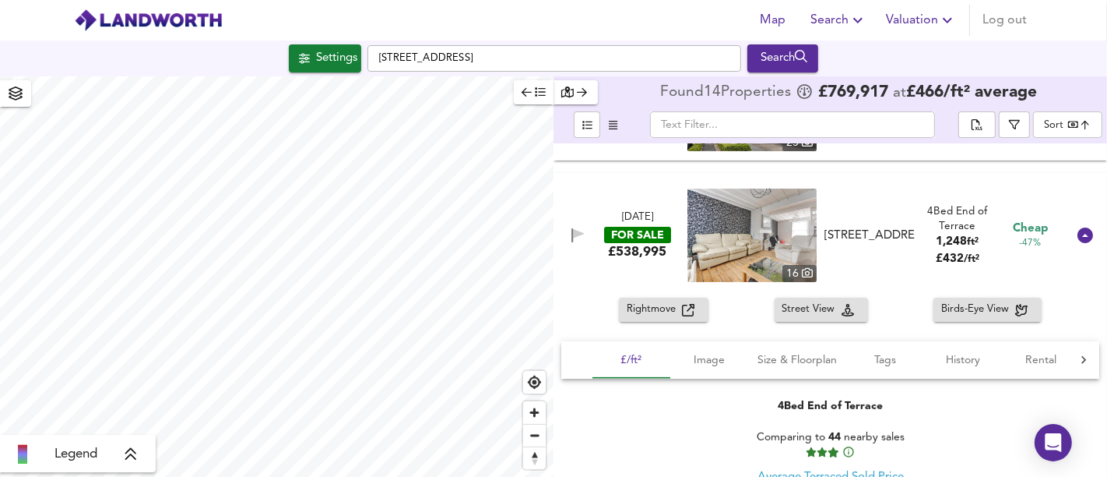
click at [641, 268] on div "[DATE] FOR SALE £538,995 [STREET_ADDRESS][GEOGRAPHIC_DATA][STREET_ADDRESS] 4 Be…" at bounding box center [812, 234] width 510 height 93
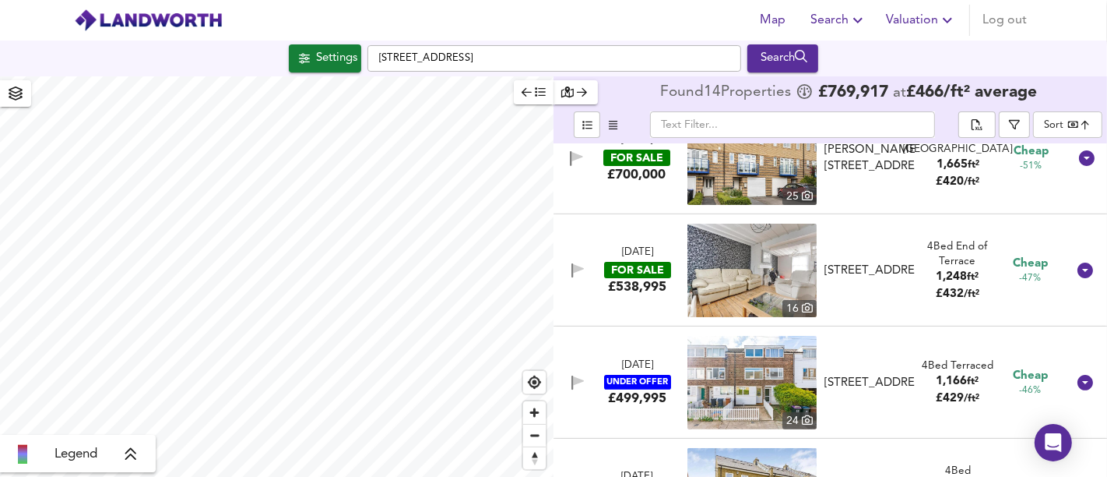
scroll to position [292, 0]
